Goal: Ask a question

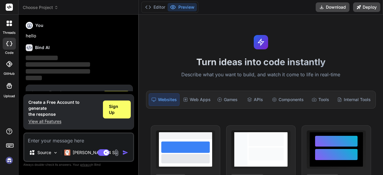
scroll to position [20, 0]
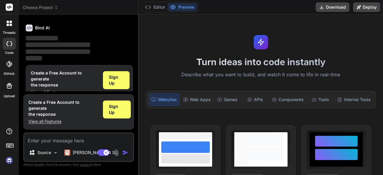
click at [7, 4] on rect at bounding box center [9, 7] width 7 height 7
click at [10, 9] on rect at bounding box center [9, 7] width 7 height 7
click at [9, 162] on img at bounding box center [9, 160] width 10 height 10
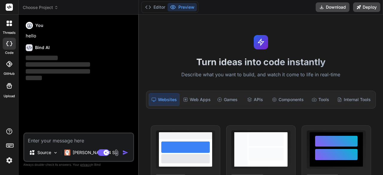
scroll to position [0, 0]
click at [59, 137] on textarea at bounding box center [78, 138] width 109 height 11
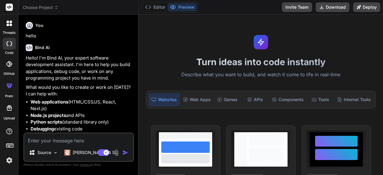
type textarea "x"
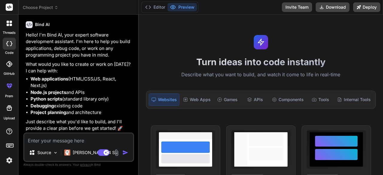
click at [10, 29] on div at bounding box center [9, 23] width 13 height 13
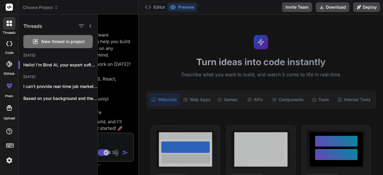
click at [141, 63] on div at bounding box center [240, 95] width 285 height 160
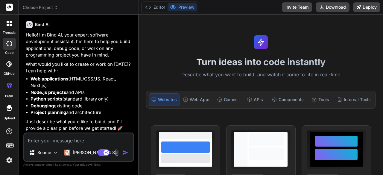
click at [49, 141] on textarea at bounding box center [78, 138] width 109 height 11
paste textarea "understanding patterns in data SELECT location, COUNT(DISTINCT transaction_id) …"
type textarea "understanding patterns in data SELECT location, COUNT(DISTINCT transaction_id) …"
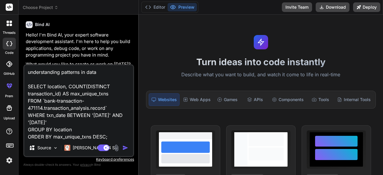
scroll to position [0, 0]
click at [103, 74] on textarea "understanding patterns in data SELECT location, COUNT(DISTINCT transaction_id) …" at bounding box center [78, 102] width 109 height 74
click at [108, 131] on textarea "understanding patterns in data SELECT location, COUNT(DISTINCT transaction_id) …" at bounding box center [78, 102] width 109 height 74
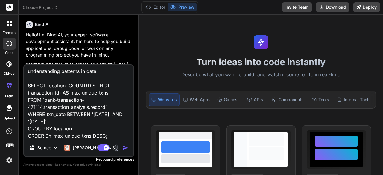
click at [112, 137] on textarea "understanding patterns in data SELECT location, COUNT(DISTINCT transaction_id) …" at bounding box center [78, 102] width 109 height 74
type textarea "x"
type textarea "understanding patterns in data SELECT location, COUNT(DISTINCT transaction_id) …"
type textarea "x"
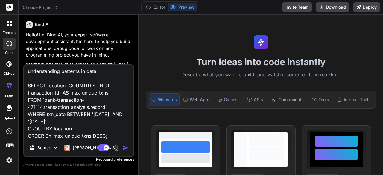
type textarea "understanding patterns in data SELECT location, COUNT(DISTINCT transaction_id) …"
type textarea "x"
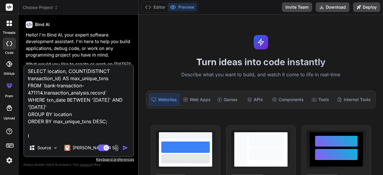
type textarea "understanding patterns in data SELECT location, COUNT(DISTINCT transaction_id) …"
type textarea "x"
type textarea "understanding patterns in data SELECT location, COUNT(DISTINCT transaction_id) …"
type textarea "x"
type textarea "understanding patterns in data SELECT location, COUNT(DISTINCT transaction_id) …"
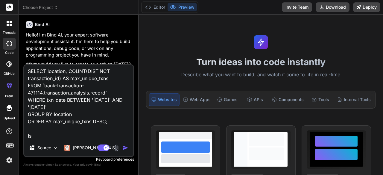
type textarea "x"
type textarea "understanding patterns in data SELECT location, COUNT(DISTINCT transaction_id) …"
type textarea "x"
type textarea "understanding patterns in data SELECT location, COUNT(DISTINCT transaction_id) …"
type textarea "x"
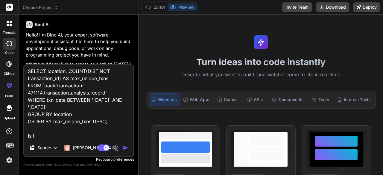
type textarea "understanding patterns in data SELECT location, COUNT(DISTINCT transaction_id) …"
type textarea "x"
type textarea "understanding patterns in data SELECT location, COUNT(DISTINCT transaction_id) …"
type textarea "x"
type textarea "understanding patterns in data SELECT location, COUNT(DISTINCT transaction_id) …"
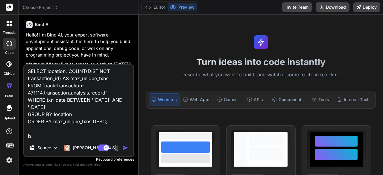
type textarea "x"
type textarea "understanding patterns in data SELECT location, COUNT(DISTINCT transaction_id) …"
type textarea "x"
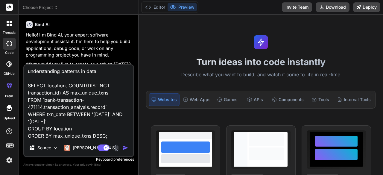
type textarea "understanding patterns in data SELECT location, COUNT(DISTINCT transaction_id) …"
type textarea "x"
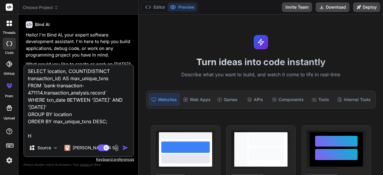
type textarea "understanding patterns in data SELECT location, COUNT(DISTINCT transaction_id) …"
type textarea "x"
type textarea "understanding patterns in data SELECT location, COUNT(DISTINCT transaction_id) …"
type textarea "x"
type textarea "understanding patterns in data SELECT location, COUNT(DISTINCT transaction_id) …"
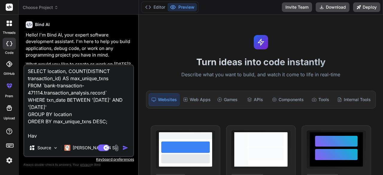
type textarea "x"
type textarea "understanding patterns in data SELECT location, COUNT(DISTINCT transaction_id) …"
type textarea "x"
type textarea "understanding patterns in data SELECT location, COUNT(DISTINCT transaction_id) …"
type textarea "x"
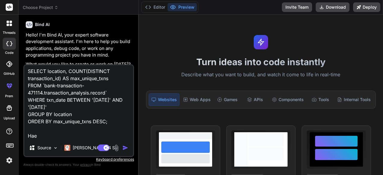
type textarea "understanding patterns in data SELECT location, COUNT(DISTINCT transaction_id) …"
type textarea "x"
type textarea "understanding patterns in data SELECT location, COUNT(DISTINCT transaction_id) …"
type textarea "x"
type textarea "understanding patterns in data SELECT location, COUNT(DISTINCT transaction_id) …"
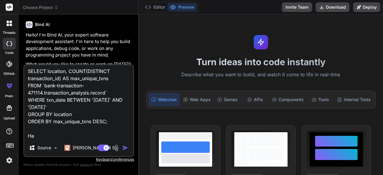
type textarea "x"
type textarea "understanding patterns in data SELECT location, COUNT(DISTINCT transaction_id) …"
type textarea "x"
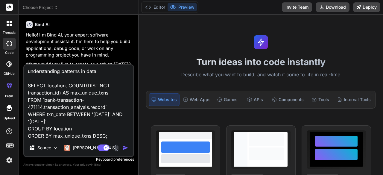
type textarea "understanding patterns in data SELECT location, COUNT(DISTINCT transaction_id) …"
type textarea "x"
type textarea "understanding patterns in data SELECT location, COUNT(DISTINCT transaction_id) …"
type textarea "x"
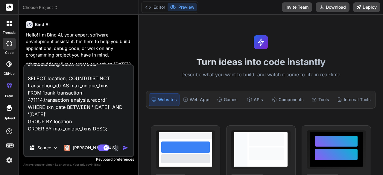
scroll to position [15, 0]
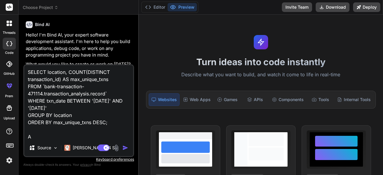
type textarea "understanding patterns in data SELECT location, COUNT(DISTINCT transaction_id) …"
type textarea "x"
type textarea "understanding patterns in data SELECT location, COUNT(DISTINCT transaction_id) …"
type textarea "x"
type textarea "understanding patterns in data SELECT location, COUNT(DISTINCT transaction_id) …"
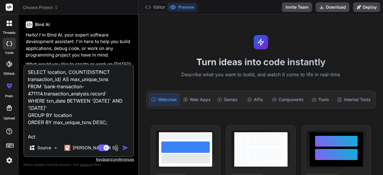
type textarea "x"
type textarea "understanding patterns in data SELECT location, COUNT(DISTINCT transaction_id) …"
type textarea "x"
type textarea "understanding patterns in data SELECT location, COUNT(DISTINCT transaction_id) …"
type textarea "x"
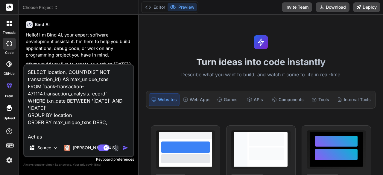
type textarea "understanding patterns in data SELECT location, COUNT(DISTINCT transaction_id) …"
type textarea "x"
type textarea "understanding patterns in data SELECT location, COUNT(DISTINCT transaction_id) …"
type textarea "x"
type textarea "understanding patterns in data SELECT location, COUNT(DISTINCT transaction_id) …"
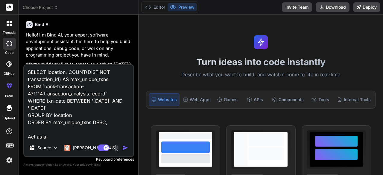
type textarea "x"
type textarea "understanding patterns in data SELECT location, COUNT(DISTINCT transaction_id) …"
type textarea "x"
type textarea "understanding patterns in data SELECT location, COUNT(DISTINCT transaction_id) …"
type textarea "x"
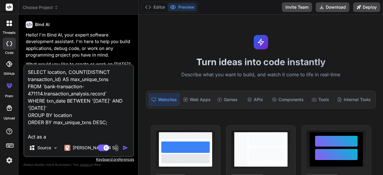
type textarea "understanding patterns in data SELECT location, COUNT(DISTINCT transaction_id) …"
type textarea "x"
type textarea "understanding patterns in data SELECT location, COUNT(DISTINCT transaction_id) …"
type textarea "x"
type textarea "understanding patterns in data SELECT location, COUNT(DISTINCT transaction_id) …"
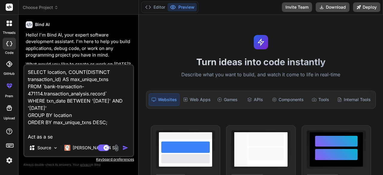
type textarea "x"
type textarea "understanding patterns in data SELECT location, COUNT(DISTINCT transaction_id) …"
type textarea "x"
type textarea "understanding patterns in data SELECT location, COUNT(DISTINCT transaction_id) …"
type textarea "x"
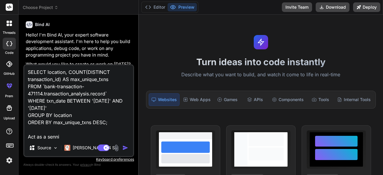
type textarea "understanding patterns in data SELECT location, COUNT(DISTINCT transaction_id) …"
type textarea "x"
type textarea "understanding patterns in data SELECT location, COUNT(DISTINCT transaction_id) …"
type textarea "x"
type textarea "understanding patterns in data SELECT location, COUNT(DISTINCT transaction_id) …"
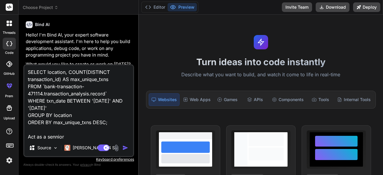
type textarea "x"
type textarea "understanding patterns in data SELECT location, COUNT(DISTINCT transaction_id) …"
type textarea "x"
type textarea "understanding patterns in data SELECT location, COUNT(DISTINCT transaction_id) …"
type textarea "x"
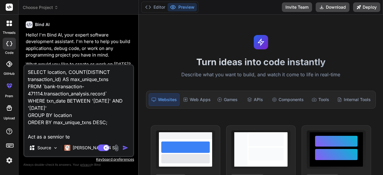
type textarea "understanding patterns in data SELECT location, COUNT(DISTINCT transaction_id) …"
type textarea "x"
type textarea "understanding patterns in data SELECT location, COUNT(DISTINCT transaction_id) …"
type textarea "x"
type textarea "understanding patterns in data SELECT location, COUNT(DISTINCT transaction_id) …"
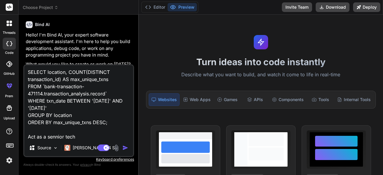
type textarea "x"
type textarea "understanding patterns in data SELECT location, COUNT(DISTINCT transaction_id) …"
type textarea "x"
type textarea "understanding patterns in data SELECT location, COUNT(DISTINCT transaction_id) …"
type textarea "x"
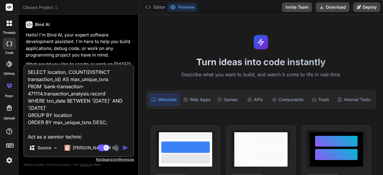
type textarea "understanding patterns in data SELECT location, COUNT(DISTINCT transaction_id) …"
type textarea "x"
type textarea "understanding patterns in data SELECT location, COUNT(DISTINCT transaction_id) …"
type textarea "x"
type textarea "understanding patterns in data SELECT location, COUNT(DISTINCT transaction_id) …"
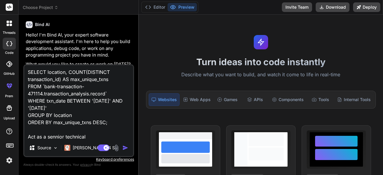
type textarea "x"
type textarea "understanding patterns in data SELECT location, COUNT(DISTINCT transaction_id) …"
type textarea "x"
type textarea "understanding patterns in data SELECT location, COUNT(DISTINCT transaction_id) …"
type textarea "x"
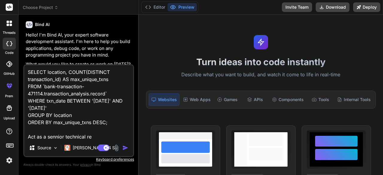
type textarea "understanding patterns in data SELECT location, COUNT(DISTINCT transaction_id) …"
type textarea "x"
type textarea "understanding patterns in data SELECT location, COUNT(DISTINCT transaction_id) …"
type textarea "x"
type textarea "understanding patterns in data SELECT location, COUNT(DISTINCT transaction_id) …"
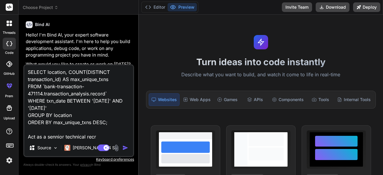
type textarea "x"
type textarea "understanding patterns in data SELECT location, COUNT(DISTINCT transaction_id) …"
type textarea "x"
type textarea "understanding patterns in data SELECT location, COUNT(DISTINCT transaction_id) …"
type textarea "x"
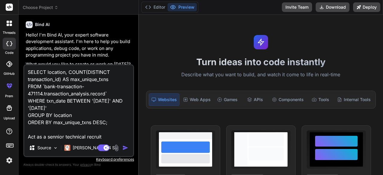
type textarea "understanding patterns in data SELECT location, COUNT(DISTINCT transaction_id) …"
type textarea "x"
type textarea "understanding patterns in data SELECT location, COUNT(DISTINCT transaction_id) …"
type textarea "x"
type textarea "understanding patterns in data SELECT location, COUNT(DISTINCT transaction_id) …"
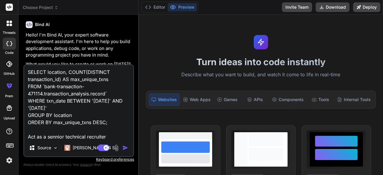
type textarea "x"
type textarea "understanding patterns in data SELECT location, COUNT(DISTINCT transaction_id) …"
type textarea "x"
type textarea "understanding patterns in data SELECT location, COUNT(DISTINCT transaction_id) …"
type textarea "x"
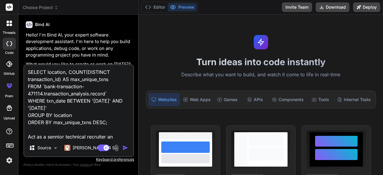
type textarea "understanding patterns in data SELECT location, COUNT(DISTINCT transaction_id) …"
type textarea "x"
type textarea "understanding patterns in data SELECT location, COUNT(DISTINCT transaction_id) …"
type textarea "x"
type textarea "understanding patterns in data SELECT location, COUNT(DISTINCT transaction_id) …"
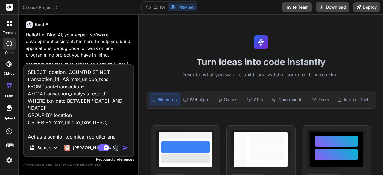
type textarea "x"
type textarea "understanding patterns in data SELECT location, COUNT(DISTINCT transaction_id) …"
type textarea "x"
type textarea "understanding patterns in data SELECT location, COUNT(DISTINCT transaction_id) …"
type textarea "x"
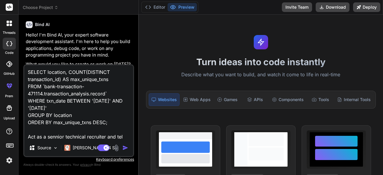
type textarea "understanding patterns in data SELECT location, COUNT(DISTINCT transaction_id) …"
type textarea "x"
type textarea "understanding patterns in data SELECT location, COUNT(DISTINCT transaction_id) …"
type textarea "x"
type textarea "understanding patterns in data SELECT location, COUNT(DISTINCT transaction_id) …"
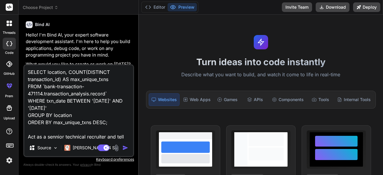
type textarea "x"
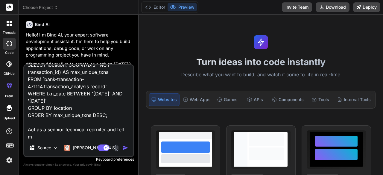
type textarea "understanding patterns in data SELECT location, COUNT(DISTINCT transaction_id) …"
type textarea "x"
type textarea "understanding patterns in data SELECT location, COUNT(DISTINCT transaction_id) …"
type textarea "x"
type textarea "understanding patterns in data SELECT location, COUNT(DISTINCT transaction_id) …"
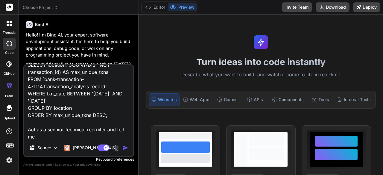
type textarea "x"
type textarea "understanding patterns in data SELECT location, COUNT(DISTINCT transaction_id) …"
type textarea "x"
type textarea "understanding patterns in data SELECT location, COUNT(DISTINCT transaction_id) …"
type textarea "x"
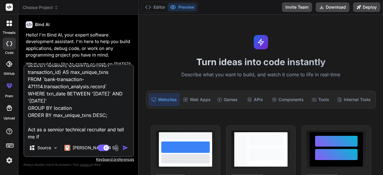
type textarea "understanding patterns in data SELECT location, COUNT(DISTINCT transaction_id) …"
type textarea "x"
type textarea "understanding patterns in data SELECT location, COUNT(DISTINCT transaction_id) …"
type textarea "x"
type textarea "understanding patterns in data SELECT location, COUNT(DISTINCT transaction_id) …"
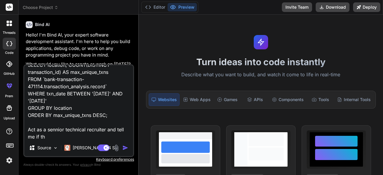
type textarea "x"
type textarea "understanding patterns in data SELECT location, COUNT(DISTINCT transaction_id) …"
type textarea "x"
type textarea "understanding patterns in data SELECT location, COUNT(DISTINCT transaction_id) …"
type textarea "x"
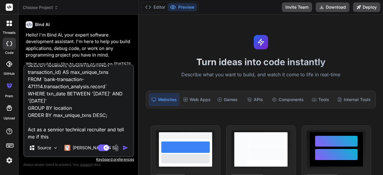
type textarea "understanding patterns in data SELECT location, COUNT(DISTINCT transaction_id) …"
type textarea "x"
type textarea "understanding patterns in data SELECT location, COUNT(DISTINCT transaction_id) …"
type textarea "x"
type textarea "understanding patterns in data SELECT location, COUNT(DISTINCT transaction_id) …"
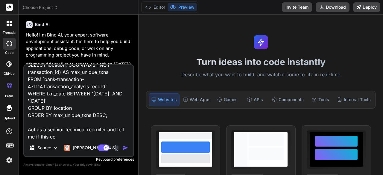
type textarea "x"
type textarea "understanding patterns in data SELECT location, COUNT(DISTINCT transaction_id) …"
type textarea "x"
type textarea "understanding patterns in data SELECT location, COUNT(DISTINCT transaction_id) …"
type textarea "x"
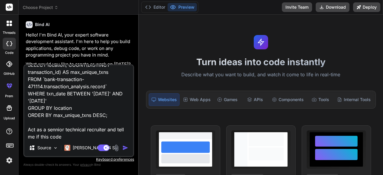
type textarea "understanding patterns in data SELECT location, COUNT(DISTINCT transaction_id) …"
type textarea "x"
type textarea "understanding patterns in data SELECT location, COUNT(DISTINCT transaction_id) …"
type textarea "x"
type textarea "understanding patterns in data SELECT location, COUNT(DISTINCT transaction_id) …"
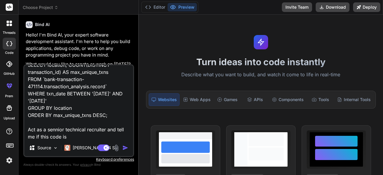
type textarea "x"
type textarea "understanding patterns in data SELECT location, COUNT(DISTINCT transaction_id) …"
type textarea "x"
type textarea "understanding patterns in data SELECT location, COUNT(DISTINCT transaction_id) …"
type textarea "x"
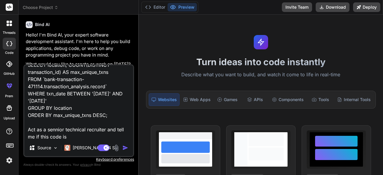
type textarea "understanding patterns in data SELECT location, COUNT(DISTINCT transaction_id) …"
type textarea "x"
type textarea "understanding patterns in data SELECT location, COUNT(DISTINCT transaction_id) …"
type textarea "x"
type textarea "understanding patterns in data SELECT location, COUNT(DISTINCT transaction_id) …"
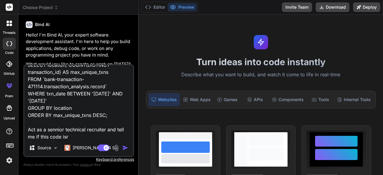
type textarea "x"
type textarea "understanding patterns in data SELECT location, COUNT(DISTINCT transaction_id) …"
type textarea "x"
type textarea "understanding patterns in data SELECT location, COUNT(DISTINCT transaction_id) …"
type textarea "x"
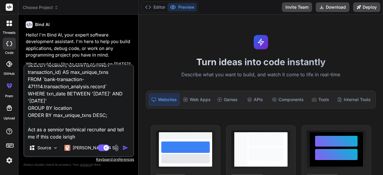
type textarea "understanding patterns in data SELECT location, COUNT(DISTINCT transaction_id) …"
type textarea "x"
type textarea "understanding patterns in data SELECT location, COUNT(DISTINCT transaction_id) …"
type textarea "x"
type textarea "understanding patterns in data SELECT location, COUNT(DISTINCT transaction_id) …"
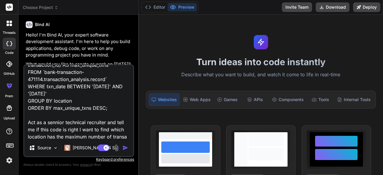
scroll to position [36, 0]
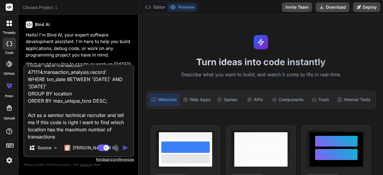
click at [64, 133] on textarea "understanding patterns in data SELECT location, COUNT(DISTINCT transaction_id) …" at bounding box center [78, 102] width 109 height 74
click at [66, 131] on textarea "understanding patterns in data SELECT location, COUNT(DISTINCT transaction_id) …" at bounding box center [78, 102] width 109 height 74
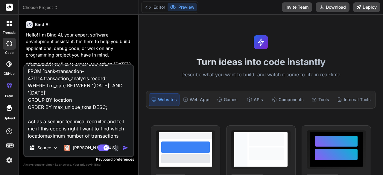
scroll to position [30, 0]
click at [108, 137] on textarea "understanding patterns in data SELECT location, COUNT(DISTINCT transaction_id) …" at bounding box center [78, 102] width 109 height 74
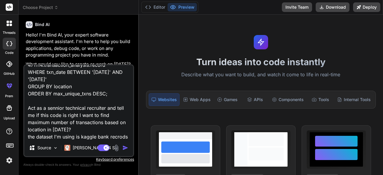
scroll to position [51, 0]
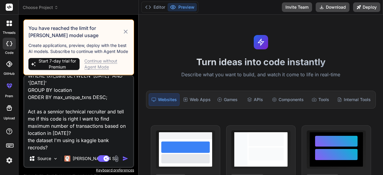
click at [107, 63] on div "Continue without Agent Mode" at bounding box center [106, 64] width 45 height 12
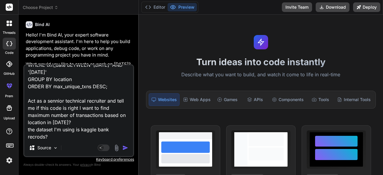
click at [69, 136] on textarea "understanding patterns in data SELECT location, COUNT(DISTINCT transaction_id) …" at bounding box center [78, 102] width 109 height 74
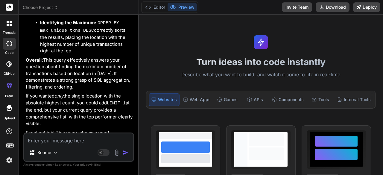
scroll to position [438, 0]
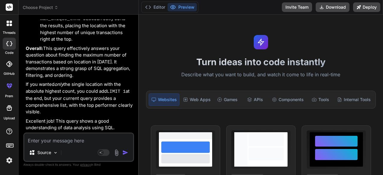
click at [63, 144] on textarea at bounding box center [78, 138] width 109 height 11
paste textarea "which medium has the hihest amount of transactions and might be more seseptible…"
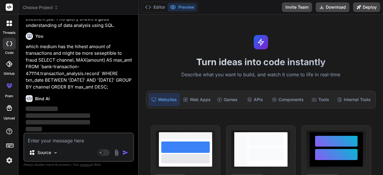
scroll to position [540, 0]
click at [55, 102] on div "Bind AI" at bounding box center [79, 98] width 107 height 7
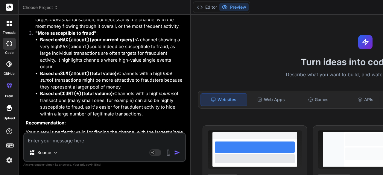
scroll to position [651, 0]
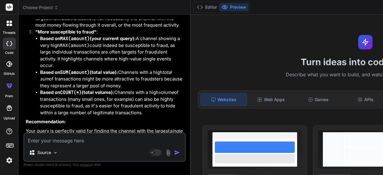
click at [57, 140] on textarea at bounding box center [104, 138] width 161 height 11
paste textarea "-- which medium has the hihest amount of transactions and might be more sesepti…"
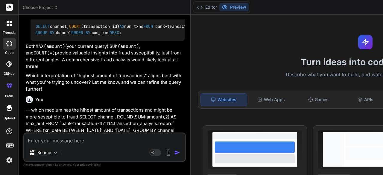
scroll to position [859, 0]
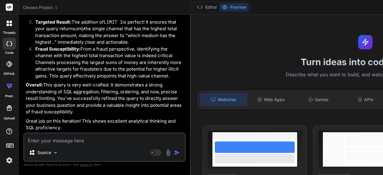
scroll to position [1586, 0]
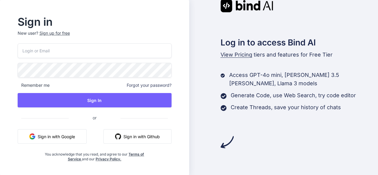
click at [47, 57] on input "email" at bounding box center [95, 50] width 154 height 15
click at [46, 55] on input "email" at bounding box center [95, 50] width 154 height 15
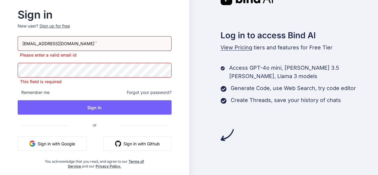
click at [38, 49] on input "borunnmukherjee2231@gmail.com``" at bounding box center [95, 43] width 154 height 15
click at [110, 41] on input "borunmukherjee2231@gmail.com``" at bounding box center [95, 43] width 154 height 15
type input "borunmukherjee2231@gmail.com"
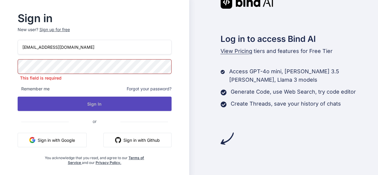
click at [99, 101] on button "Sign In" at bounding box center [95, 104] width 154 height 14
